Goal: Task Accomplishment & Management: Use online tool/utility

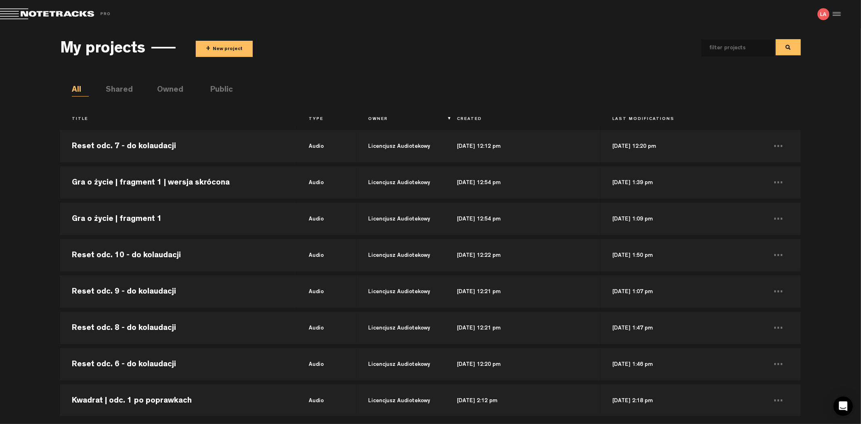
click at [229, 50] on button "+ New project" at bounding box center [224, 49] width 57 height 16
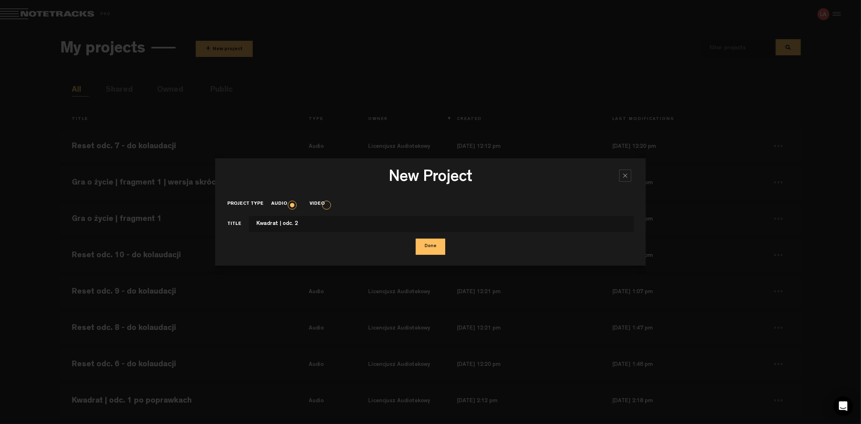
type input "Kwadrat | odc. 2"
click at [437, 251] on button "Done" at bounding box center [430, 246] width 29 height 16
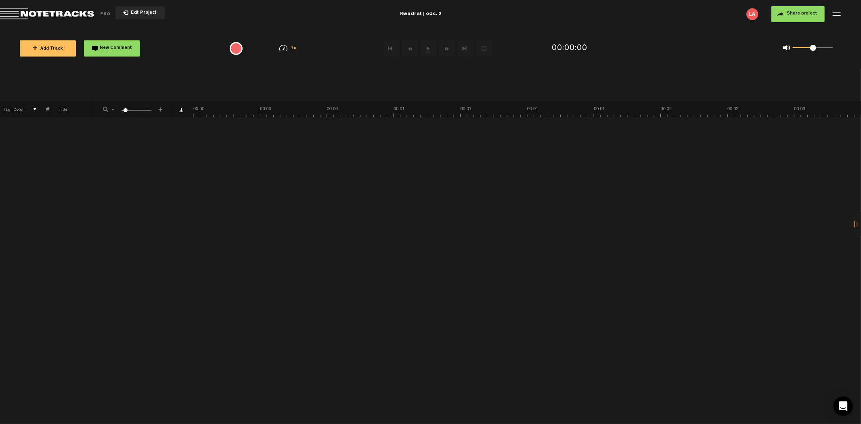
click at [55, 52] on button "+ Add Track" at bounding box center [48, 48] width 56 height 16
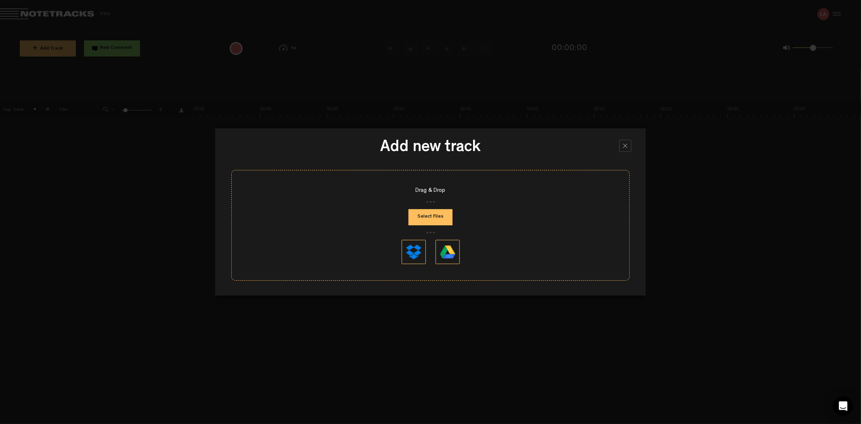
click at [417, 203] on div "Drag & Drop Select Files" at bounding box center [430, 225] width 398 height 111
click at [426, 214] on button "Select Files" at bounding box center [430, 217] width 44 height 16
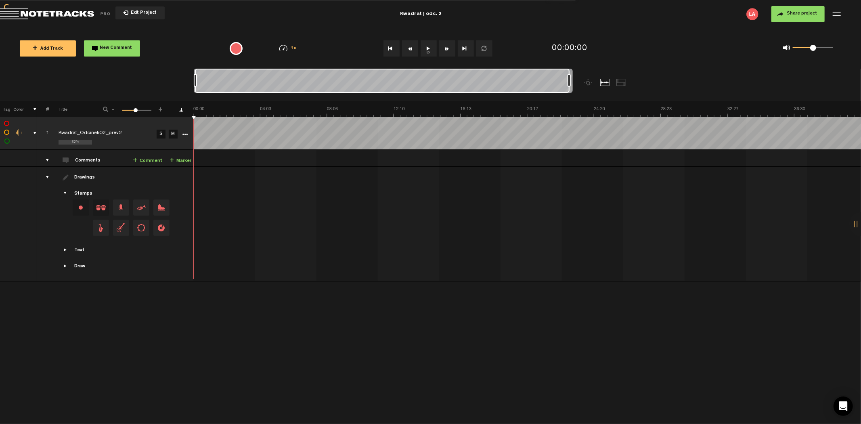
drag, startPoint x: 203, startPoint y: 79, endPoint x: 676, endPoint y: 72, distance: 473.0
click at [676, 72] on nt-zoom-navigation-bar at bounding box center [430, 85] width 861 height 32
